Goal: Transaction & Acquisition: Book appointment/travel/reservation

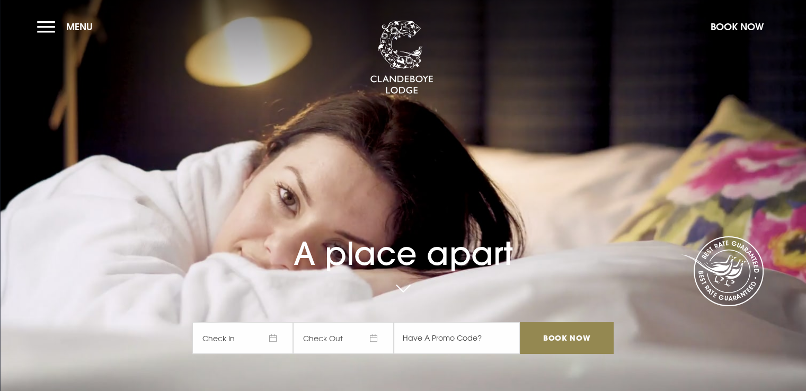
click at [731, 24] on button "Book Now" at bounding box center [738, 26] width 64 height 23
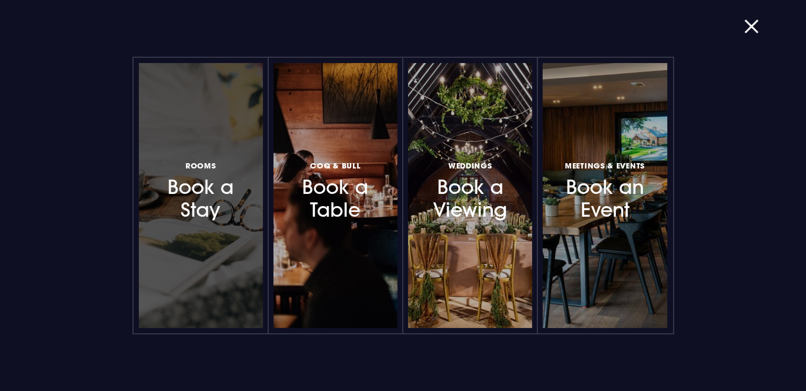
click at [222, 210] on h3 "Rooms Book a Stay" at bounding box center [201, 190] width 92 height 63
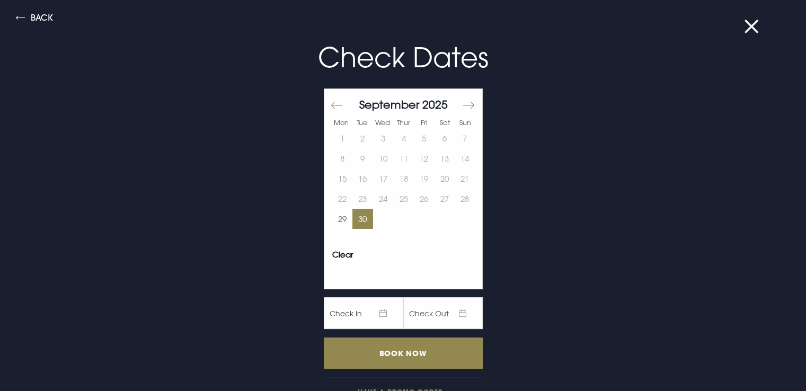
click at [358, 221] on button "30" at bounding box center [363, 219] width 21 height 20
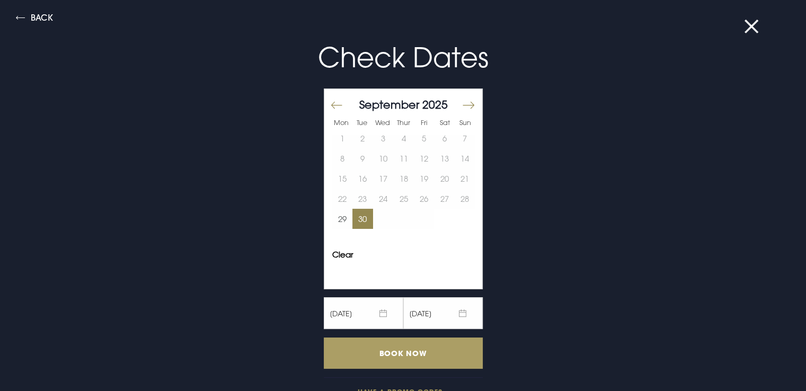
click at [407, 355] on input "Book Now" at bounding box center [403, 353] width 159 height 31
